Goal: Task Accomplishment & Management: Manage account settings

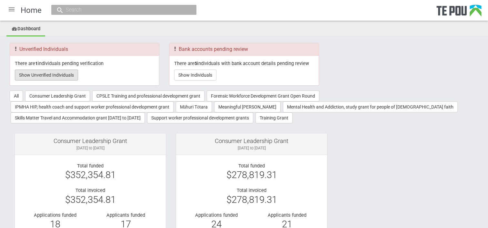
click at [55, 75] on button "Show Unverified Individuals" at bounding box center [46, 75] width 63 height 11
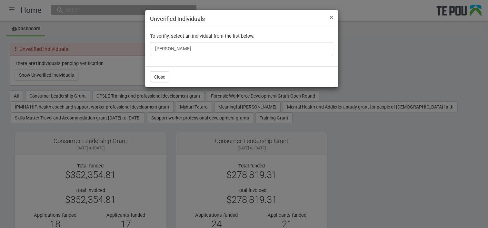
click at [331, 15] on span "×" at bounding box center [331, 18] width 4 height 8
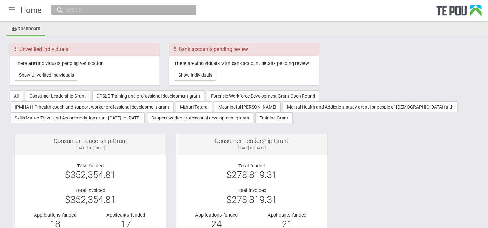
click at [148, 12] on input "text" at bounding box center [120, 9] width 113 height 7
paste input "[PERSON_NAME]"
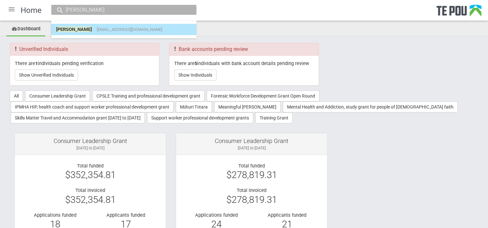
type input "[PERSON_NAME]"
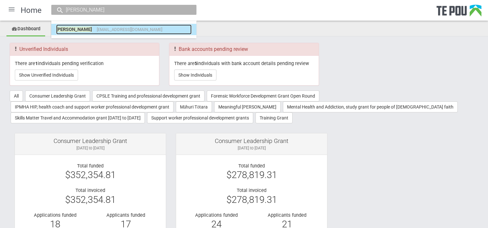
click at [120, 31] on span "maileellis@gmail.com" at bounding box center [129, 29] width 65 height 5
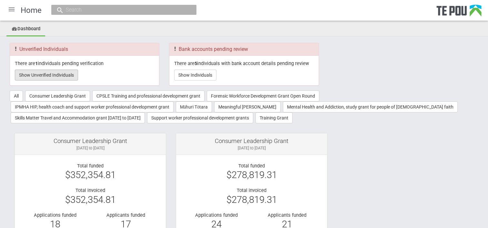
click at [54, 72] on button "Show Unverified Individuals" at bounding box center [46, 75] width 63 height 11
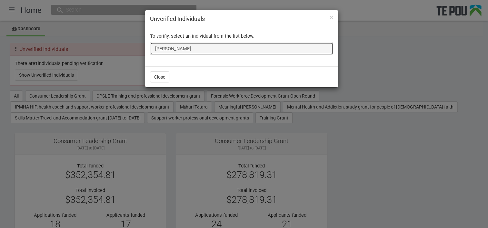
click at [181, 45] on link "[PERSON_NAME]" at bounding box center [241, 48] width 183 height 13
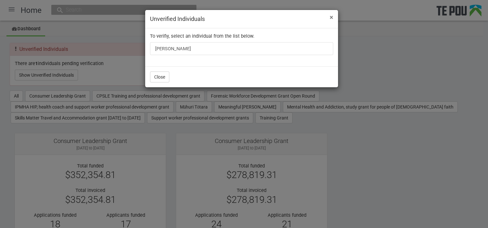
click at [331, 17] on span "×" at bounding box center [331, 18] width 4 height 8
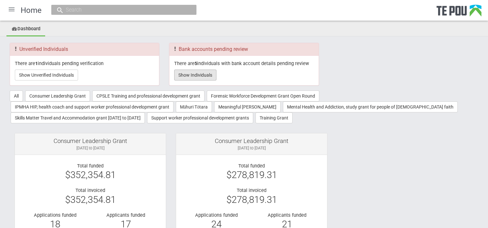
click at [213, 76] on button "Show Individuals" at bounding box center [195, 75] width 42 height 11
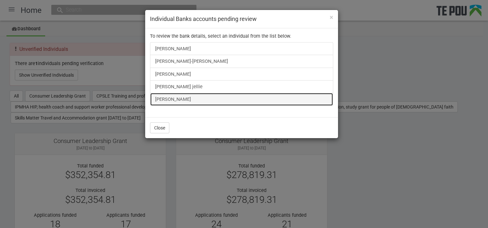
click at [173, 99] on link "[PERSON_NAME]" at bounding box center [241, 99] width 183 height 13
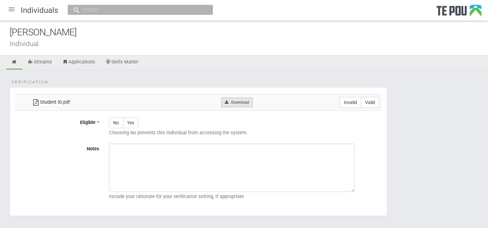
click at [244, 99] on link "Download" at bounding box center [236, 103] width 31 height 10
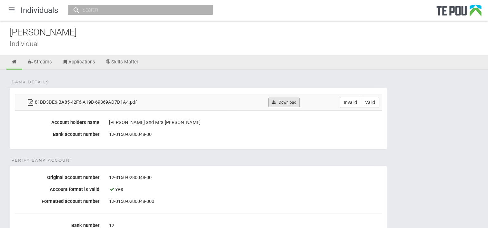
click at [280, 100] on link "Download" at bounding box center [283, 103] width 31 height 10
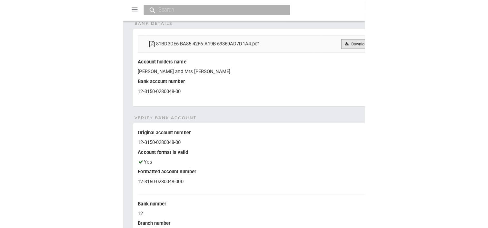
scroll to position [58, 0]
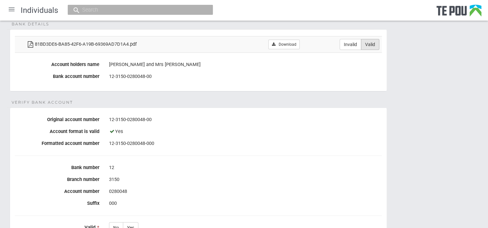
click at [368, 40] on label "Valid" at bounding box center [370, 44] width 18 height 11
radio input "true"
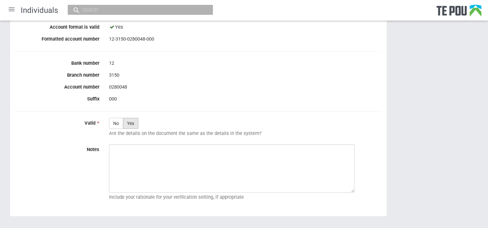
click at [133, 123] on label "Yes" at bounding box center [130, 123] width 15 height 11
radio input "true"
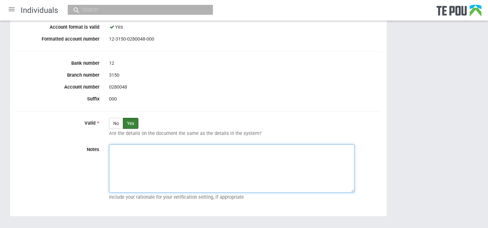
click at [213, 174] on textarea "Notes" at bounding box center [231, 168] width 245 height 48
paste textarea "Verified by Melody @ [DATE]"
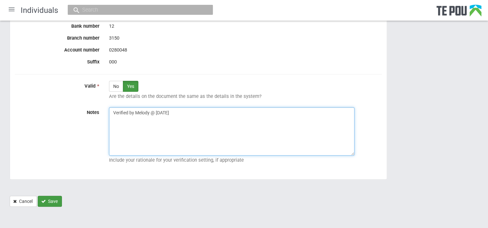
type textarea "Verified by Melody @ [DATE]"
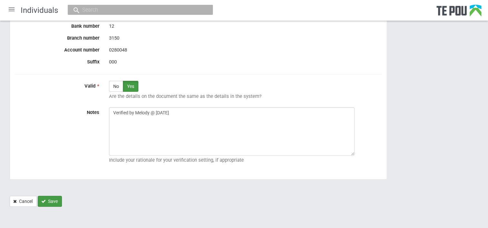
click at [54, 201] on button "Save" at bounding box center [50, 201] width 24 height 11
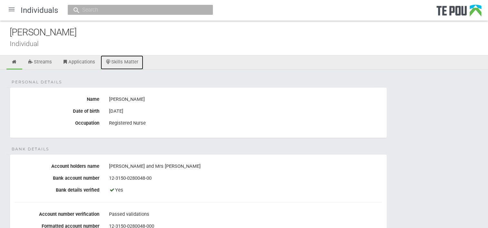
click at [132, 62] on link "Skills Matter" at bounding box center [122, 62] width 43 height 14
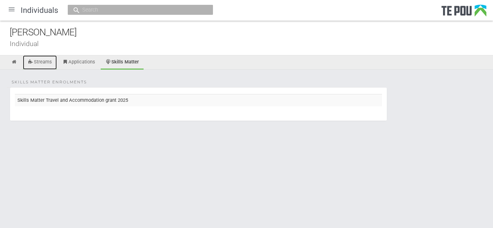
click at [48, 59] on link "Streams" at bounding box center [40, 62] width 34 height 14
